Goal: Information Seeking & Learning: Find specific fact

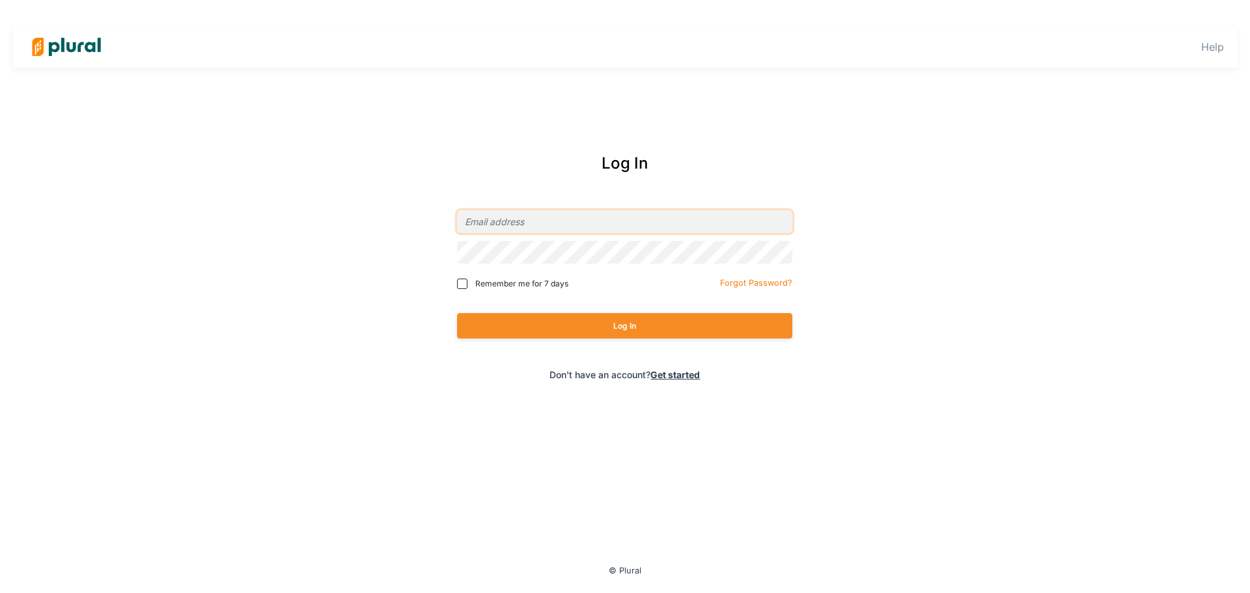
click at [603, 222] on input "email" at bounding box center [624, 221] width 335 height 23
click at [0, 0] on com-1password-button at bounding box center [0, 0] width 0 height 0
type input "kstrezishar@elias.law"
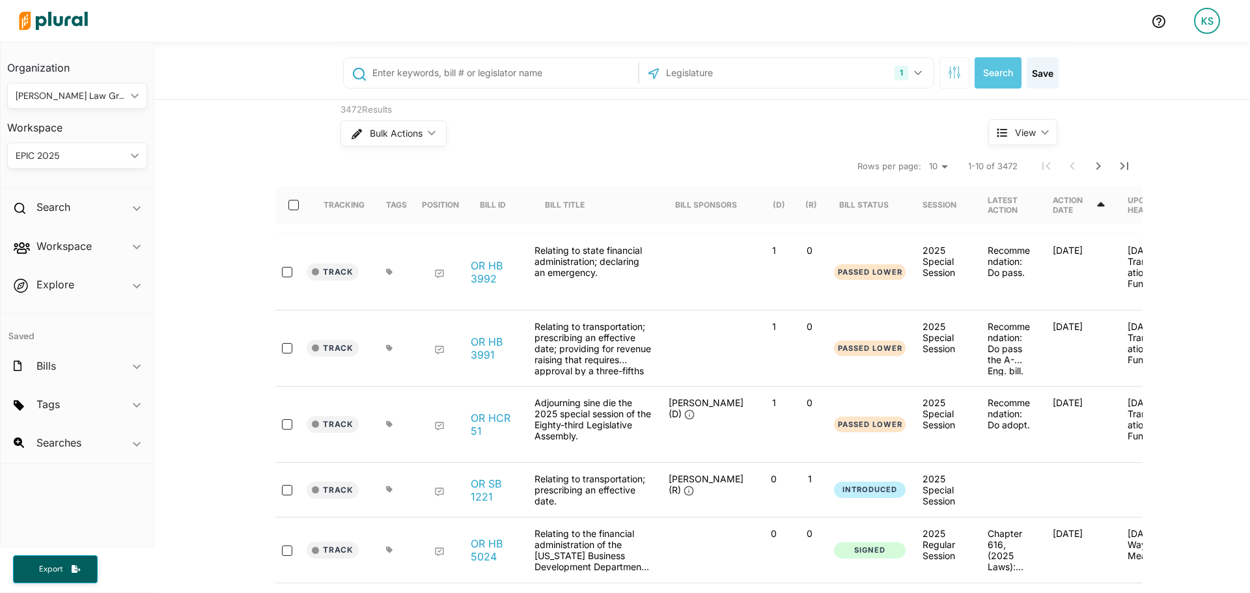
click at [521, 75] on input "text" at bounding box center [503, 73] width 264 height 25
drag, startPoint x: 377, startPoint y: 73, endPoint x: 385, endPoint y: 66, distance: 10.6
click at [377, 72] on input "sdr 54" at bounding box center [503, 73] width 264 height 25
type input "sjr 54"
click at [896, 77] on div "1" at bounding box center [901, 73] width 14 height 14
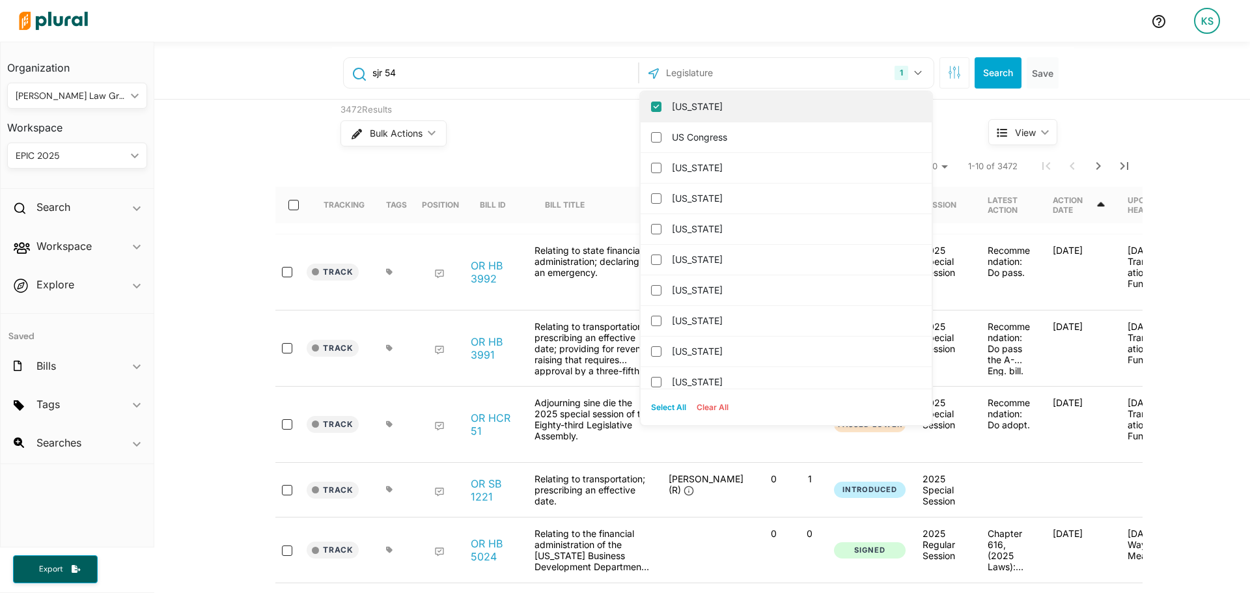
click at [847, 113] on label "Oregon" at bounding box center [795, 107] width 247 height 20
click at [661, 112] on input "Oregon" at bounding box center [656, 107] width 10 height 10
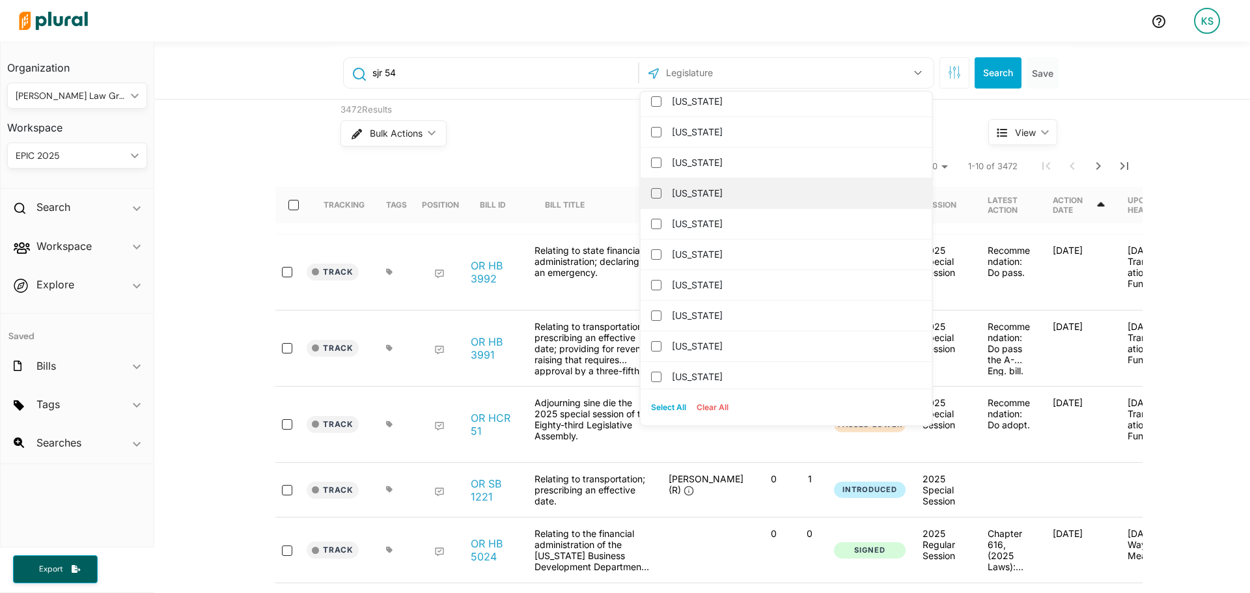
scroll to position [716, 0]
click at [748, 190] on label "Missouri" at bounding box center [795, 186] width 247 height 20
click at [661, 190] on input "Missouri" at bounding box center [656, 186] width 10 height 10
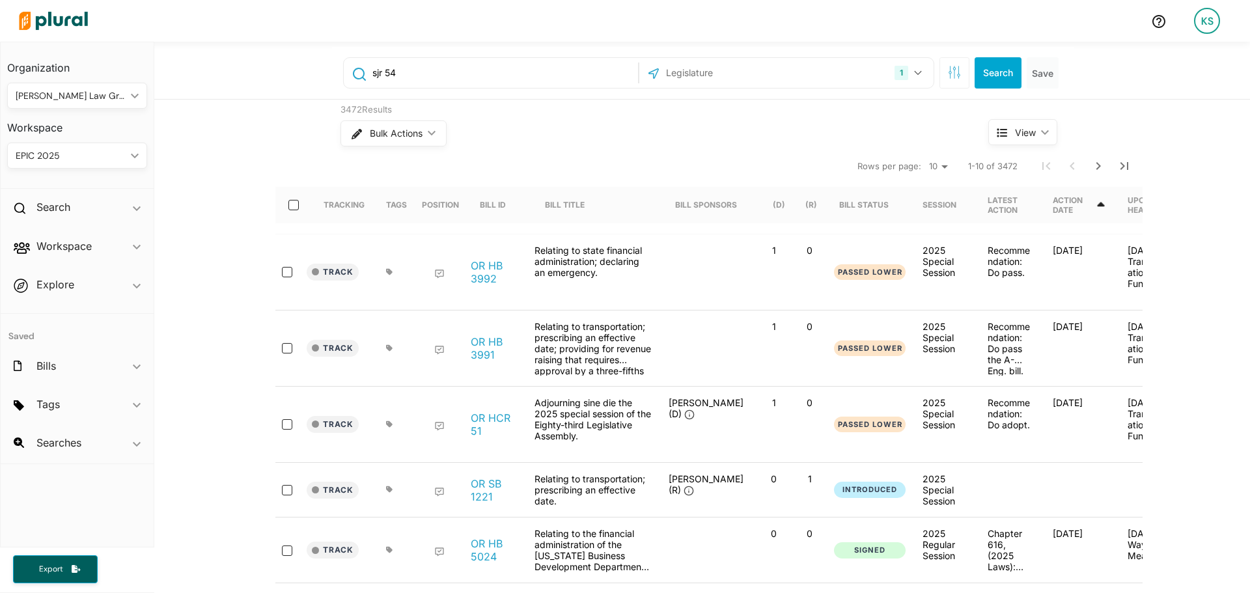
drag, startPoint x: 967, startPoint y: 74, endPoint x: 952, endPoint y: 76, distance: 15.1
click at [965, 74] on div "Search Save" at bounding box center [1000, 72] width 126 height 31
click at [948, 77] on icon "button" at bounding box center [954, 72] width 13 height 13
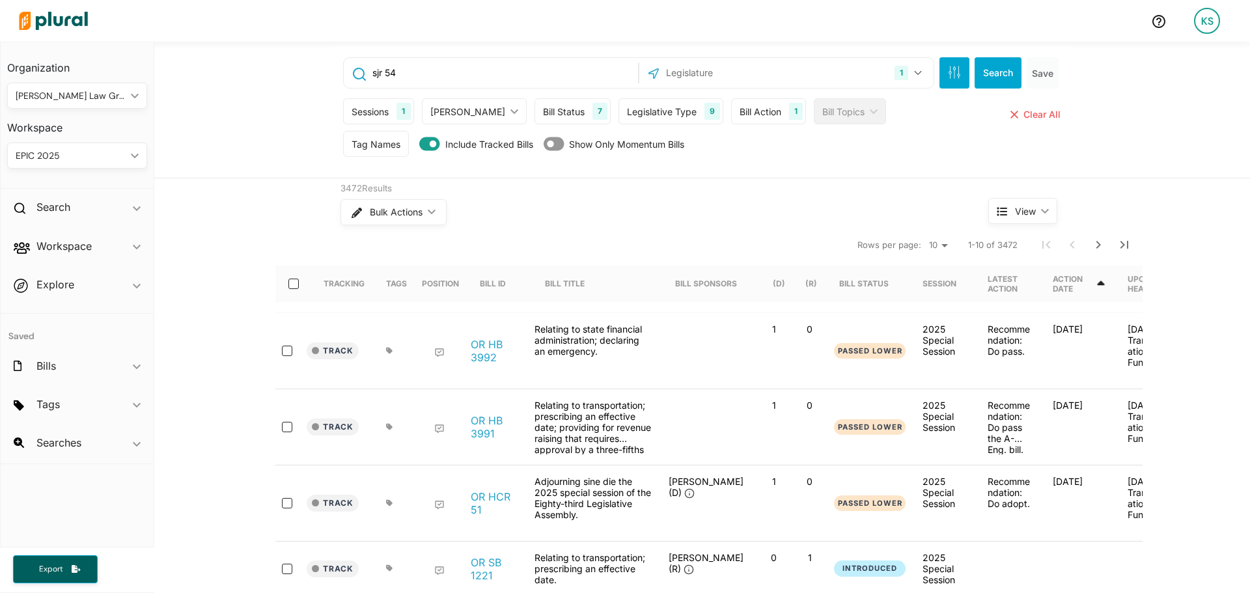
click at [654, 107] on div "Legislative Type" at bounding box center [662, 112] width 70 height 14
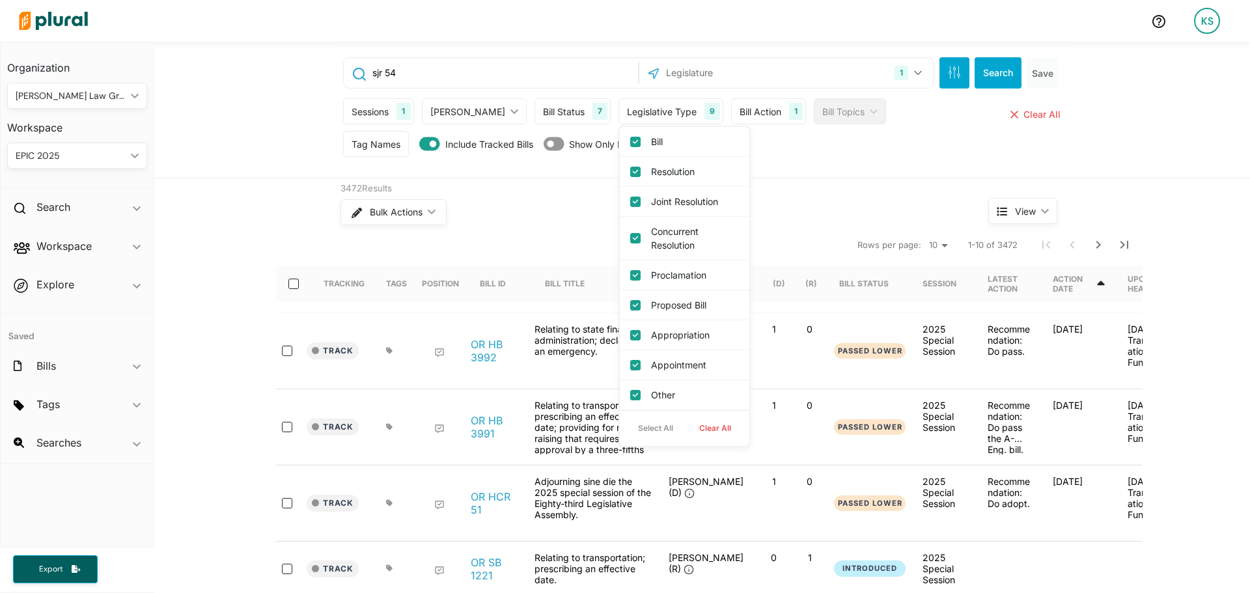
click at [654, 107] on div "Legislative Type" at bounding box center [662, 112] width 70 height 14
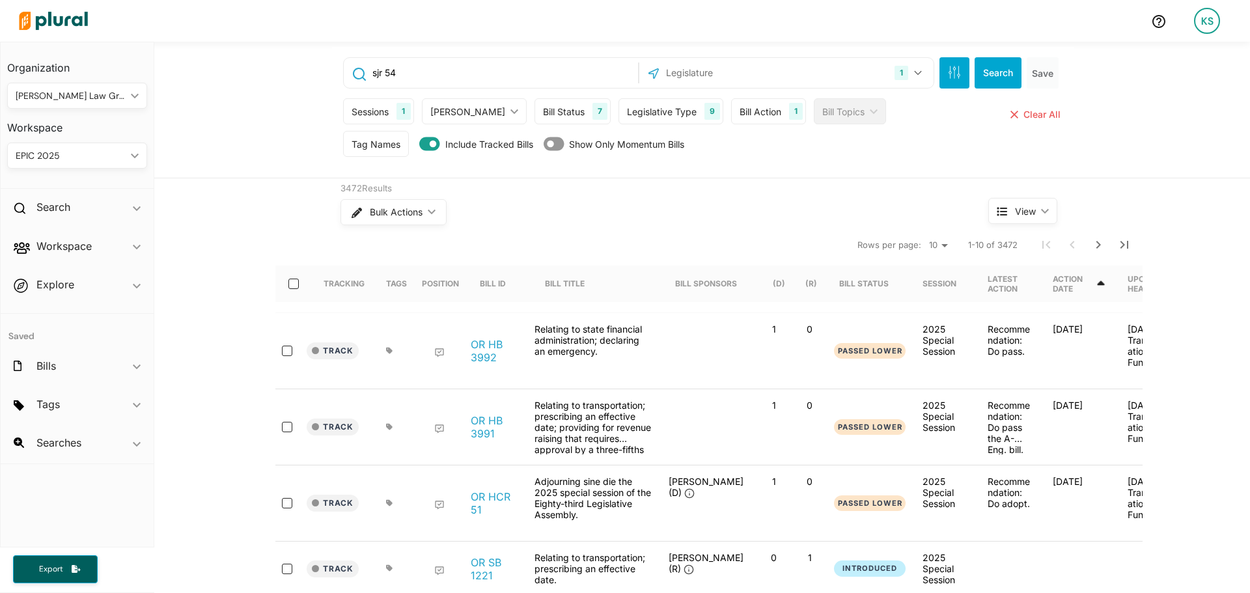
click at [363, 113] on div "Sessions" at bounding box center [369, 112] width 37 height 14
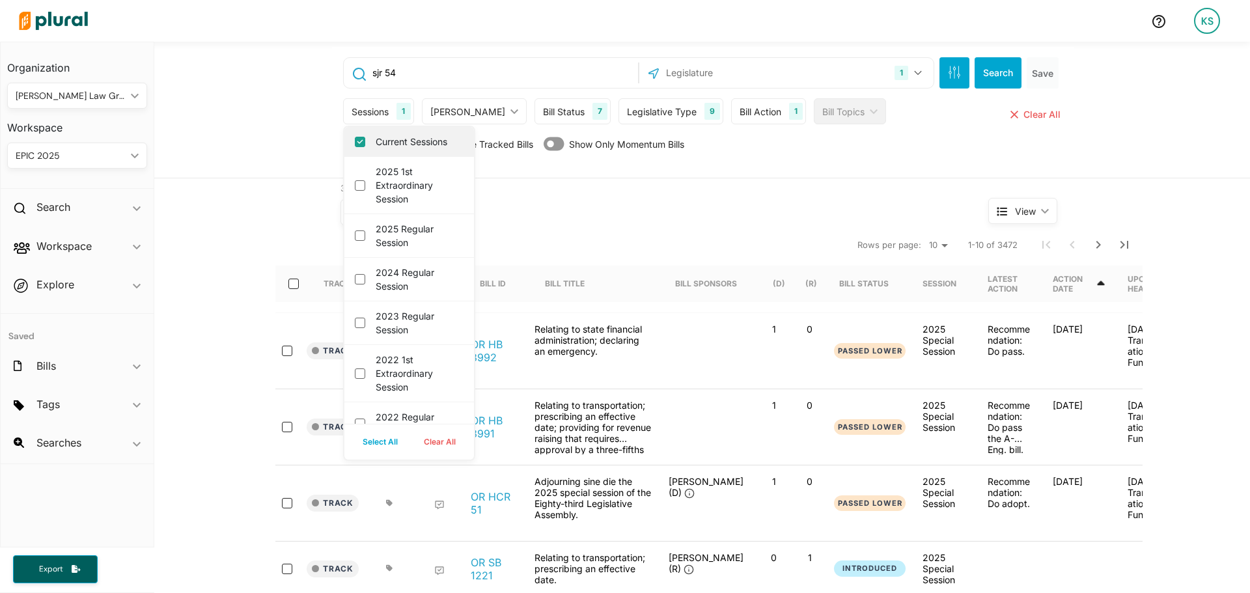
click at [381, 146] on label "Current Sessions" at bounding box center [418, 142] width 85 height 14
click at [365, 146] on input "Current Sessions" at bounding box center [360, 142] width 10 height 10
checkbox input "false"
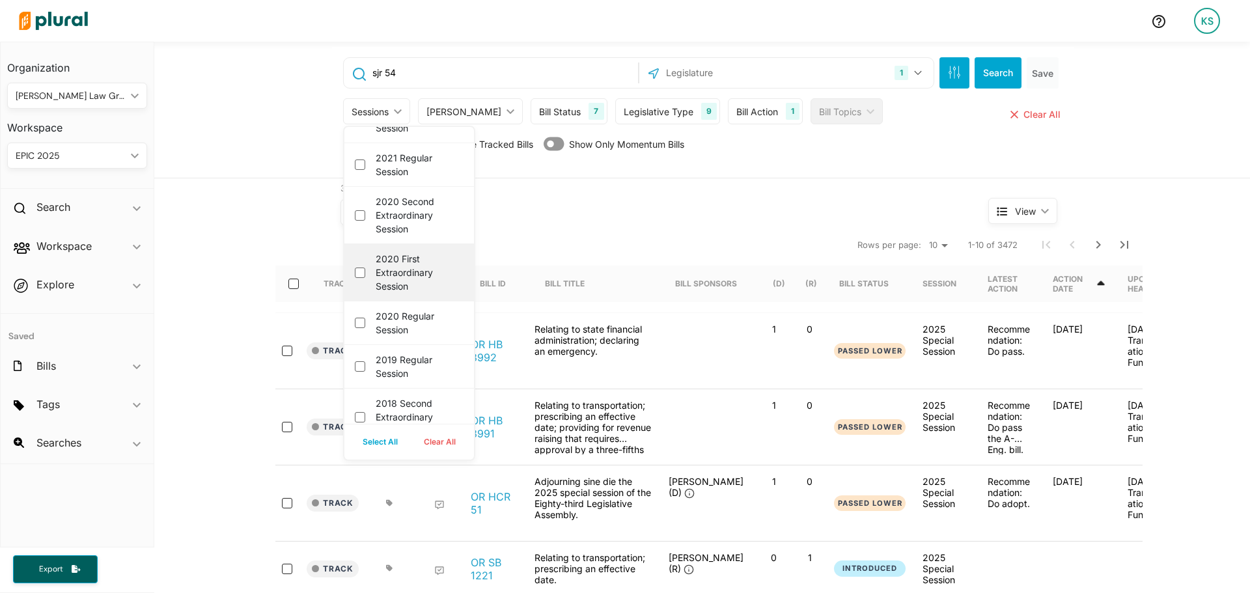
scroll to position [325, 0]
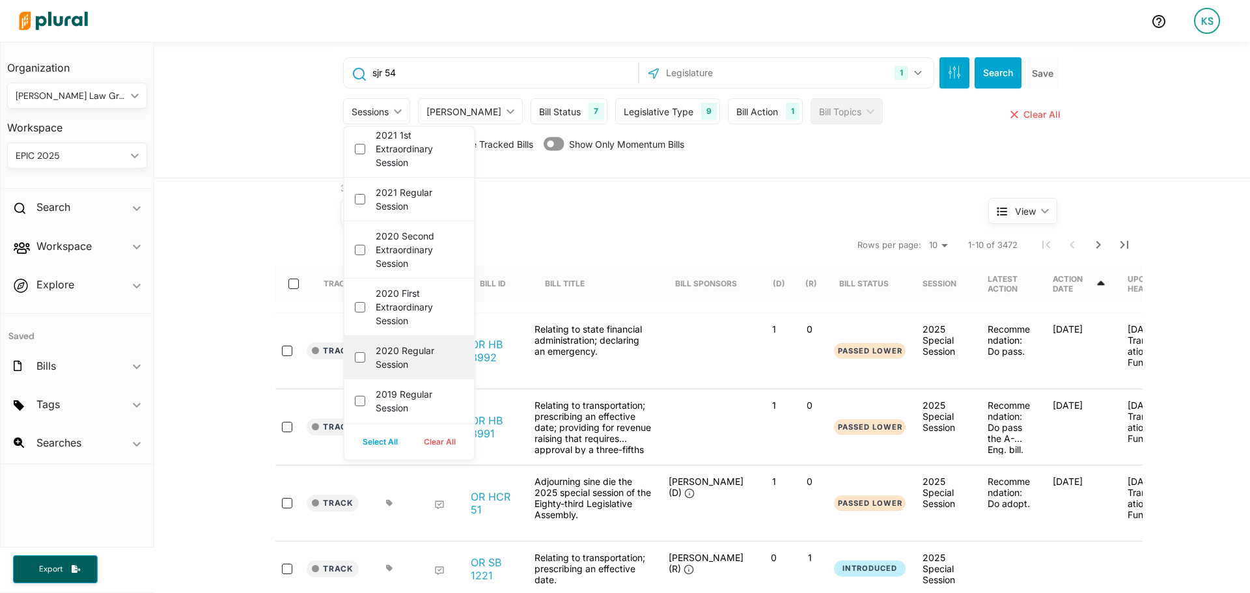
click at [410, 363] on label "2020 Regular Session" at bounding box center [418, 357] width 85 height 27
click at [365, 363] on session "2020 Regular Session" at bounding box center [360, 357] width 10 height 10
checkbox session "true"
click at [432, 312] on label "2020 First Extraordinary Session" at bounding box center [418, 306] width 85 height 41
click at [365, 312] on session "2020 First Extraordinary Session" at bounding box center [360, 307] width 10 height 10
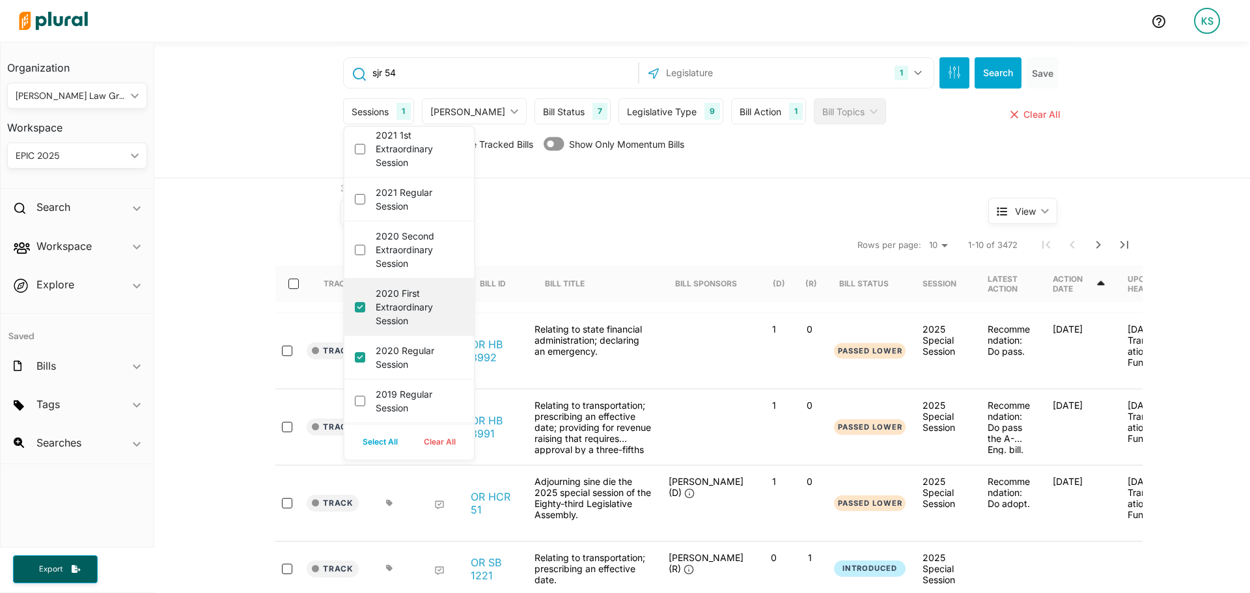
checkbox session "true"
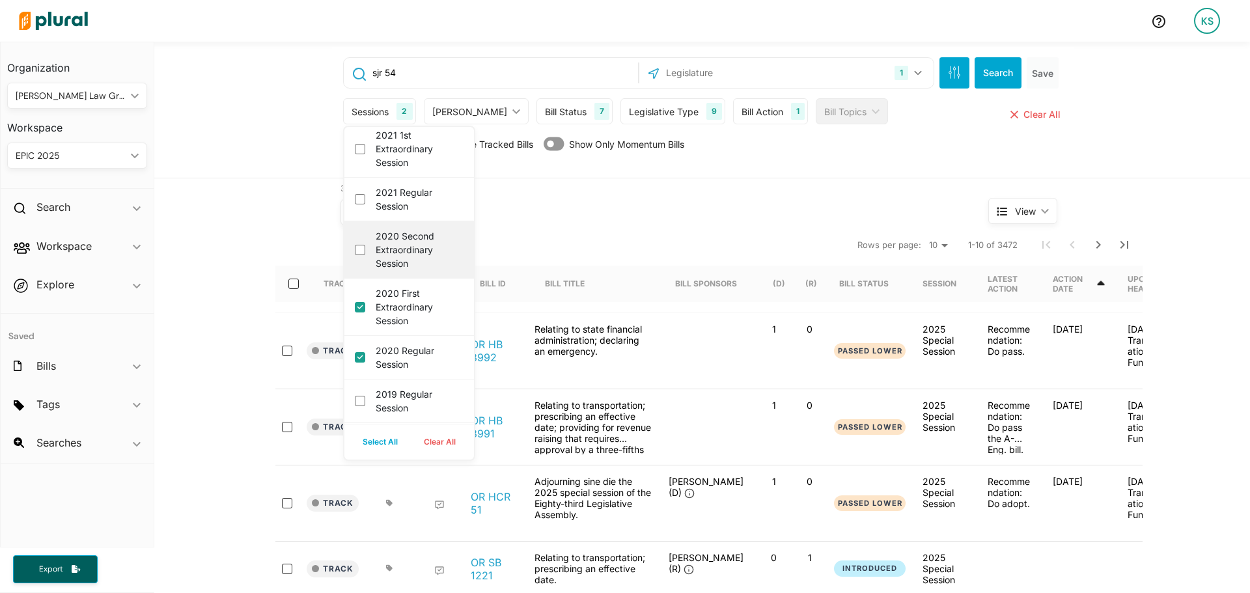
click at [432, 260] on label "2020 Second Extraordinary Session" at bounding box center [418, 249] width 85 height 41
click at [365, 255] on session "2020 Second Extraordinary Session" at bounding box center [360, 250] width 10 height 10
checkbox session "true"
click at [1004, 74] on button "Search" at bounding box center [997, 72] width 47 height 31
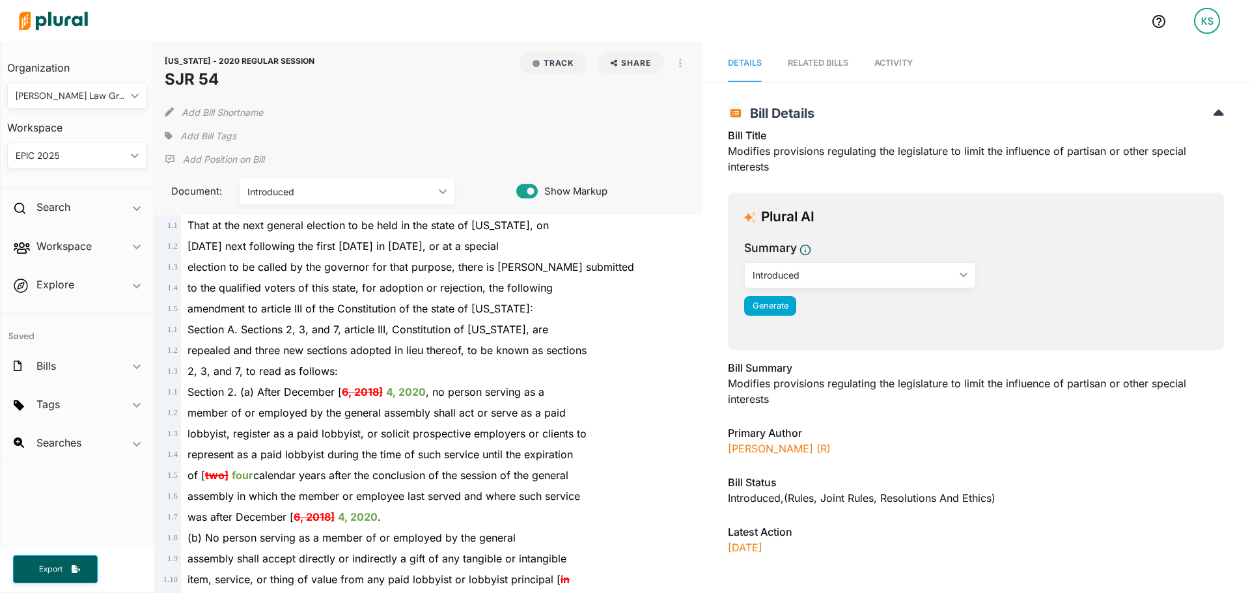
click at [878, 54] on link "Activity" at bounding box center [893, 63] width 38 height 37
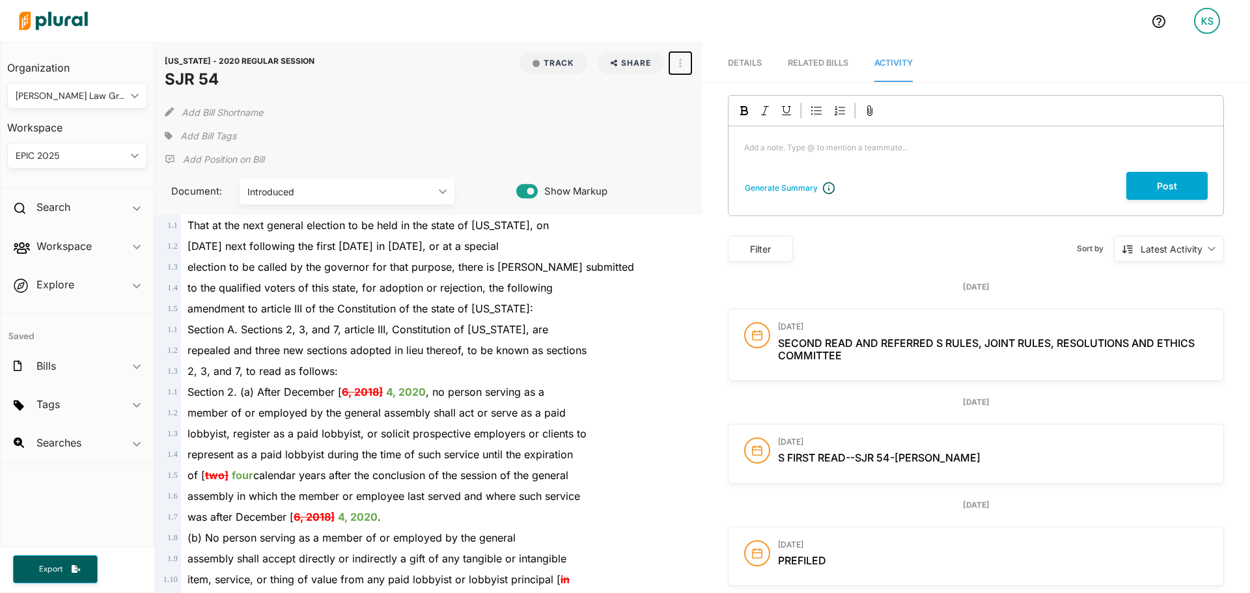
drag, startPoint x: 666, startPoint y: 73, endPoint x: 669, endPoint y: 66, distance: 7.9
click at [669, 70] on button "button" at bounding box center [680, 63] width 22 height 22
click at [726, 121] on div "View Source" at bounding box center [735, 122] width 79 height 11
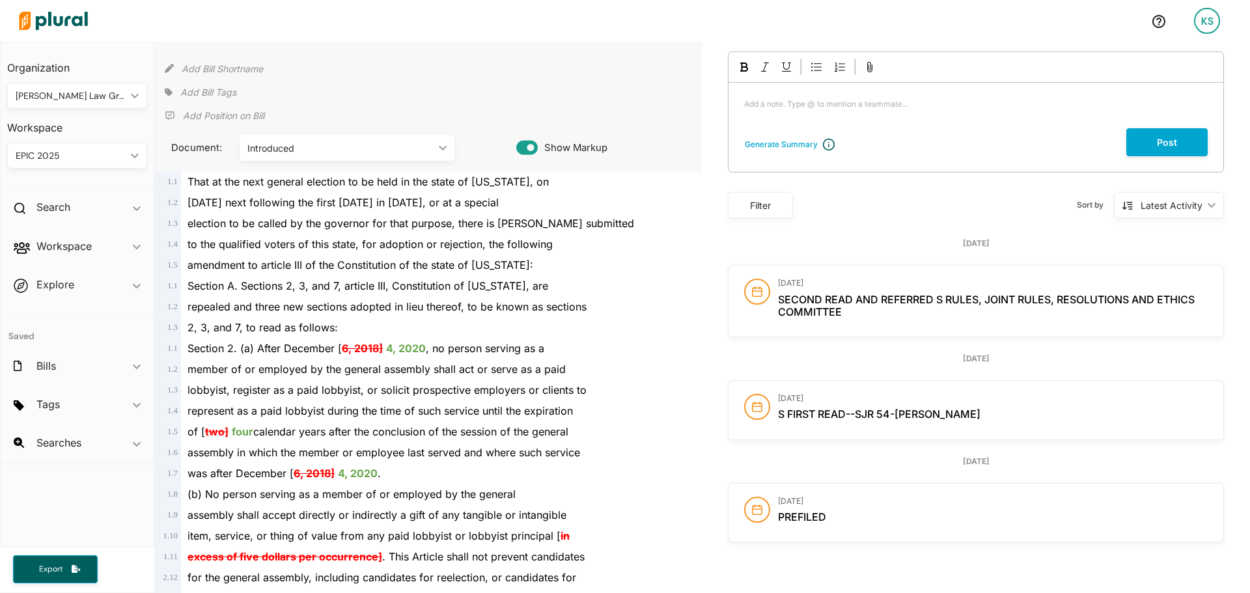
scroll to position [65, 0]
